Goal: Navigation & Orientation: Find specific page/section

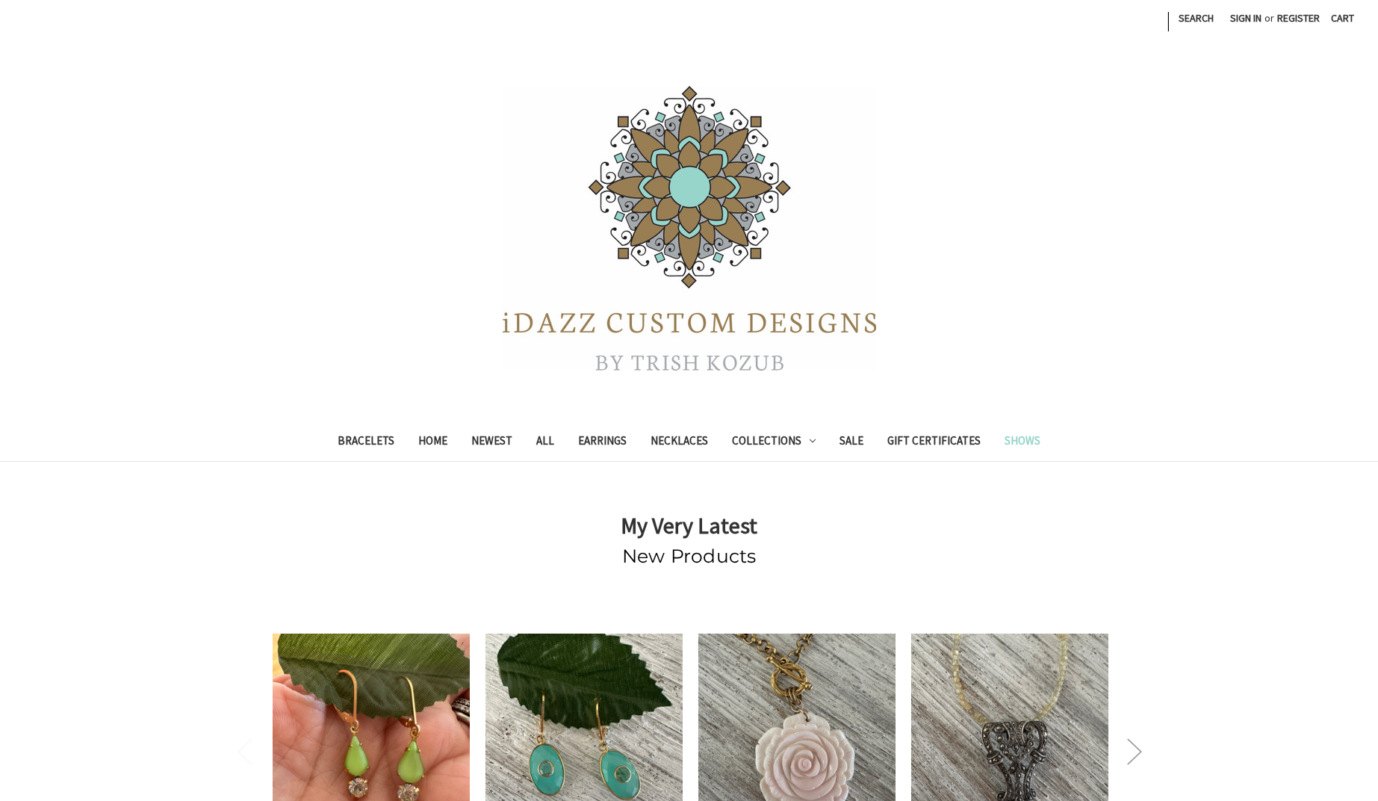
click at [1026, 436] on link "Shows" at bounding box center [1022, 442] width 60 height 37
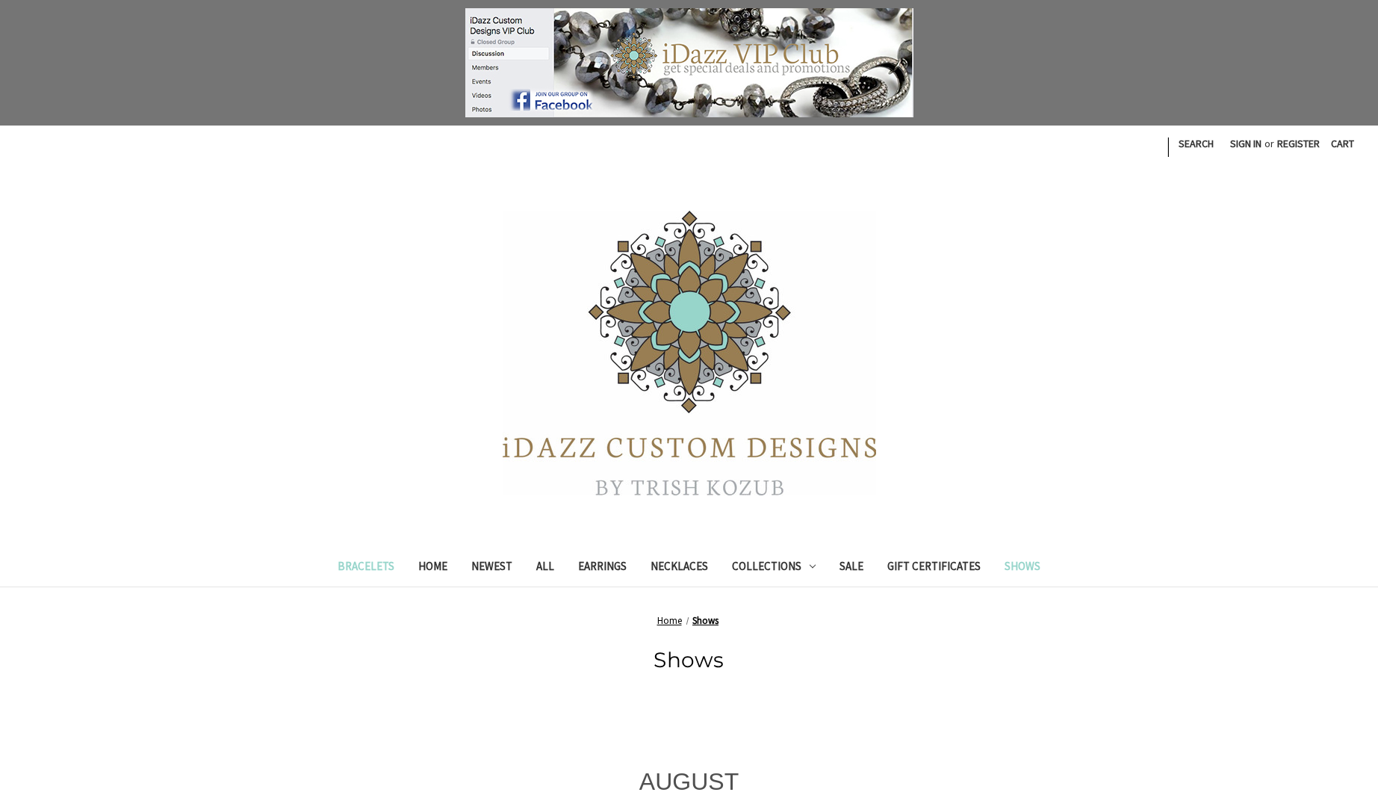
click at [381, 568] on link "Bracelets" at bounding box center [366, 568] width 81 height 37
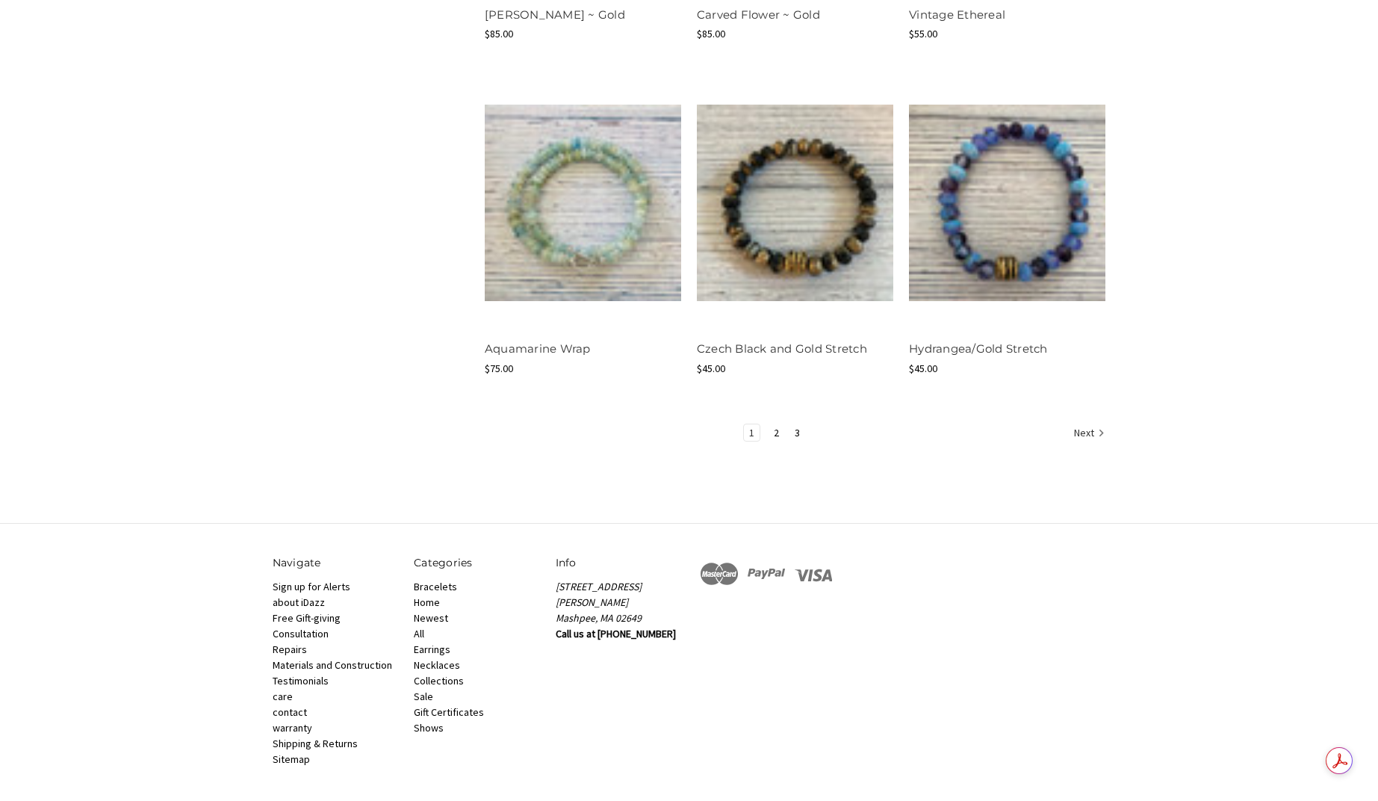
scroll to position [1756, 0]
